Goal: Information Seeking & Learning: Find specific fact

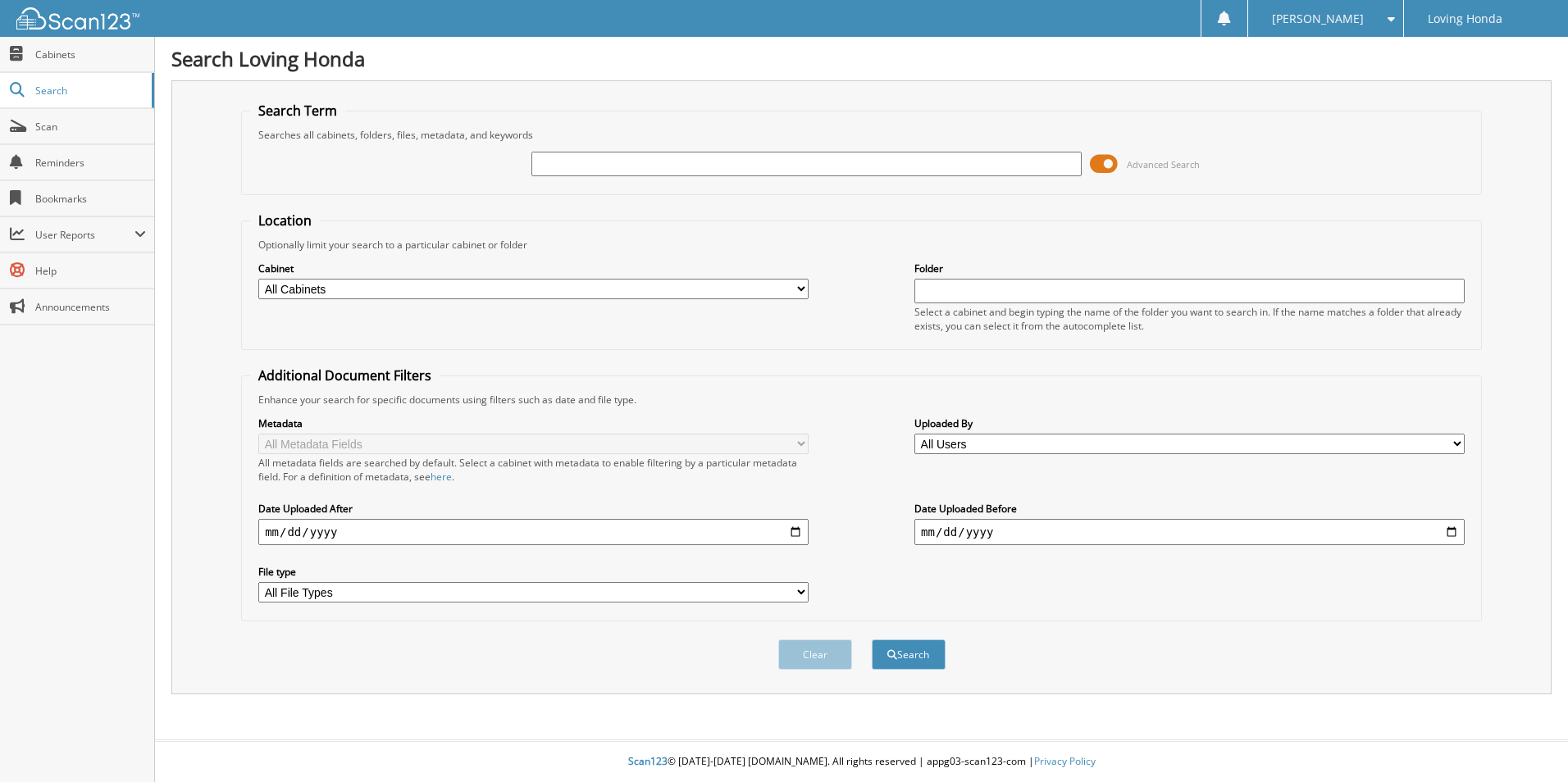
click at [908, 152] on input "text" at bounding box center [806, 164] width 550 height 25
drag, startPoint x: 908, startPoint y: 152, endPoint x: 877, endPoint y: 161, distance: 32.3
click at [877, 161] on input "text" at bounding box center [806, 164] width 550 height 25
type input "95988"
click at [871, 640] on button "Search" at bounding box center [908, 655] width 74 height 31
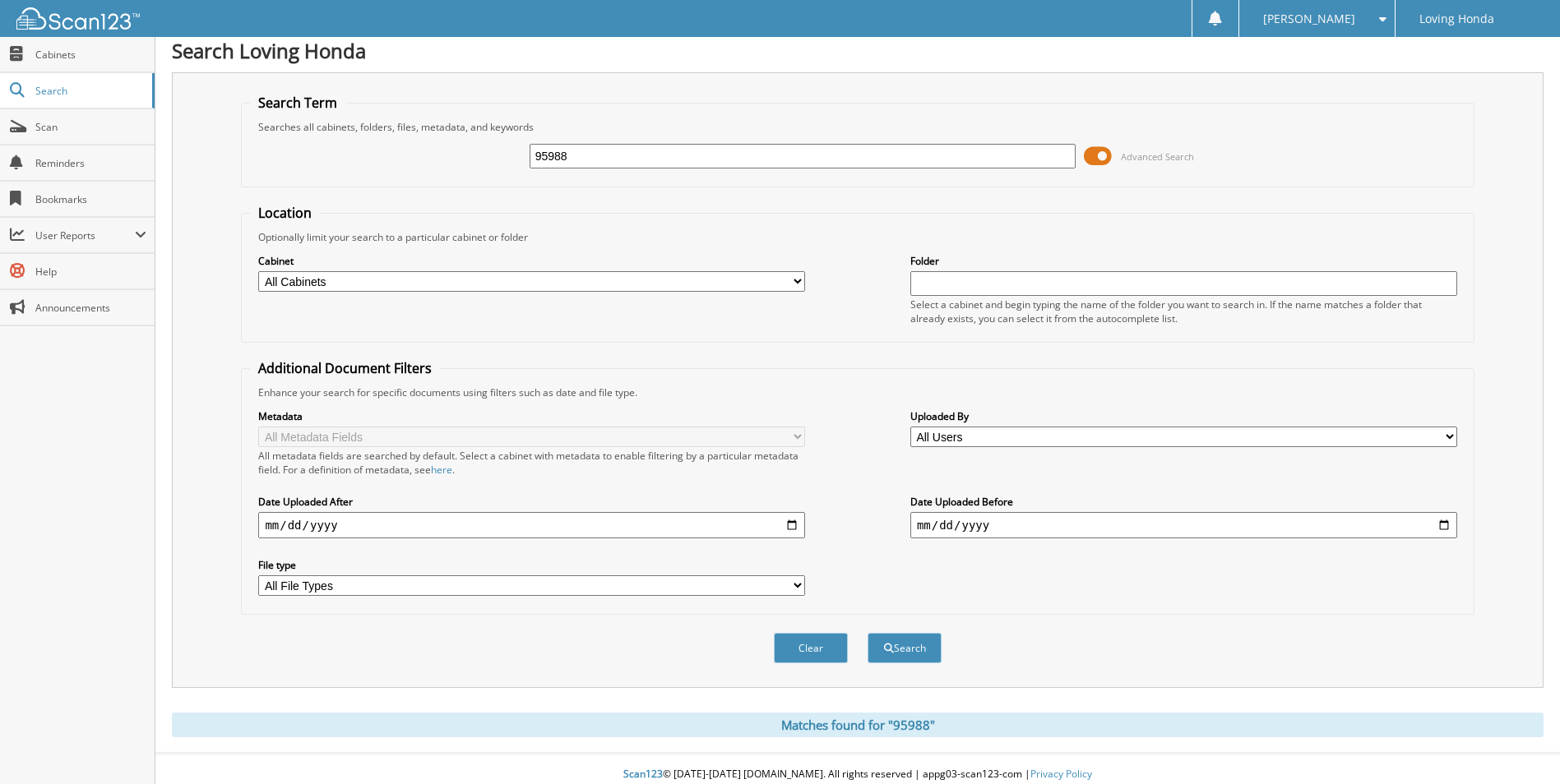
scroll to position [12, 0]
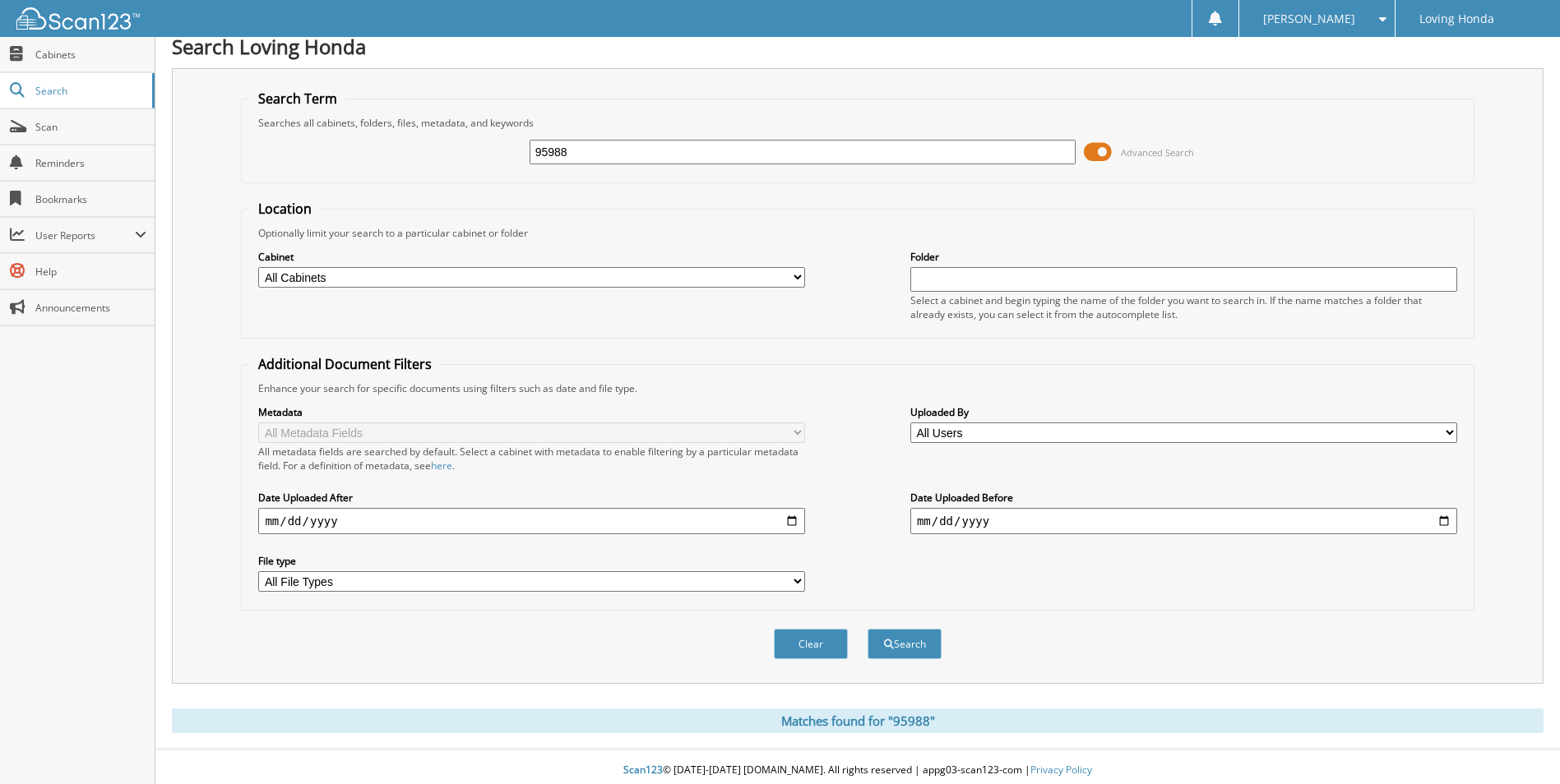
click at [774, 161] on input "95988" at bounding box center [802, 151] width 547 height 25
click at [867, 629] on button "Search" at bounding box center [904, 645] width 74 height 31
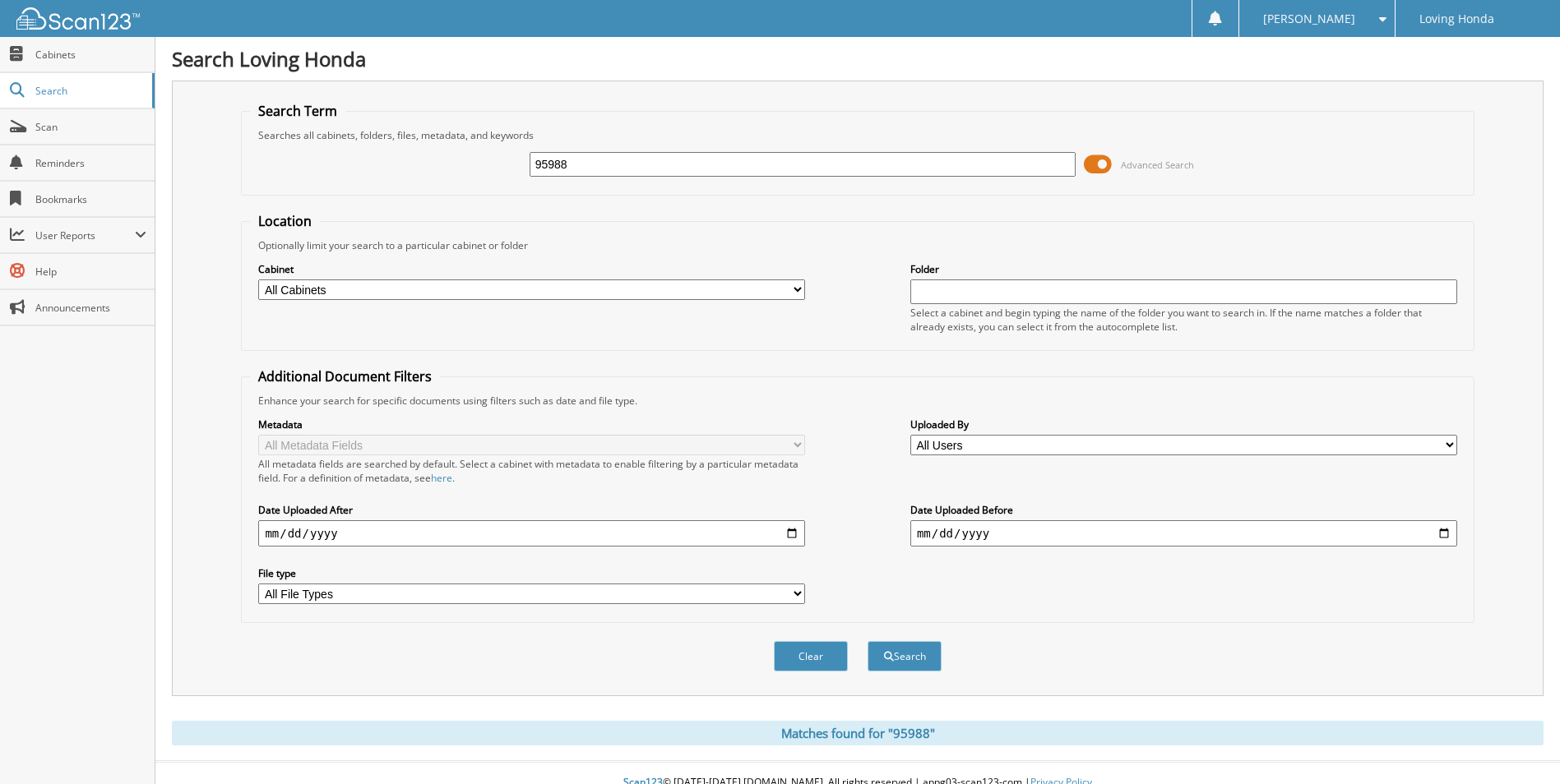
scroll to position [12, 0]
